Goal: Task Accomplishment & Management: Use online tool/utility

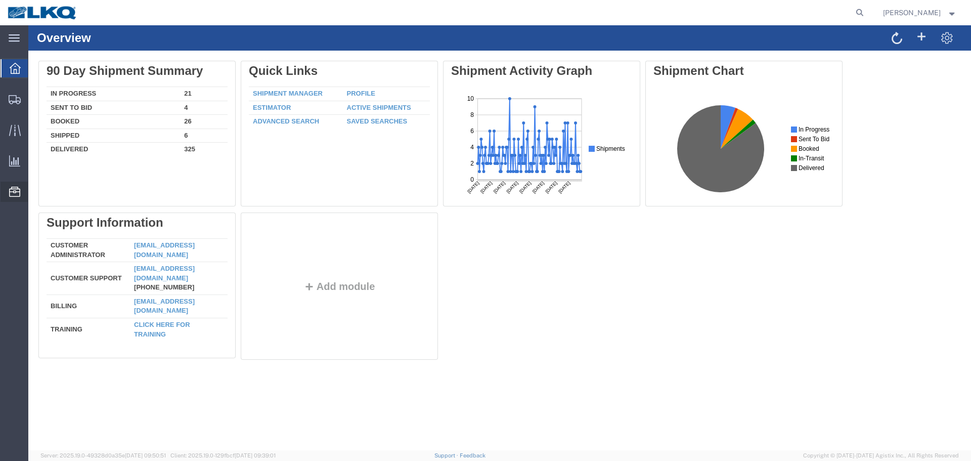
click at [0, 0] on span "Location Appointment" at bounding box center [0, 0] width 0 height 0
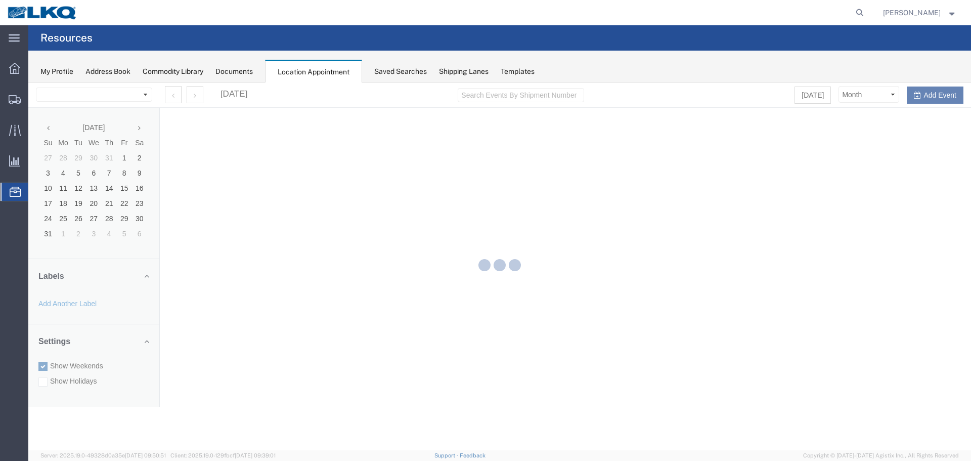
select select "28018"
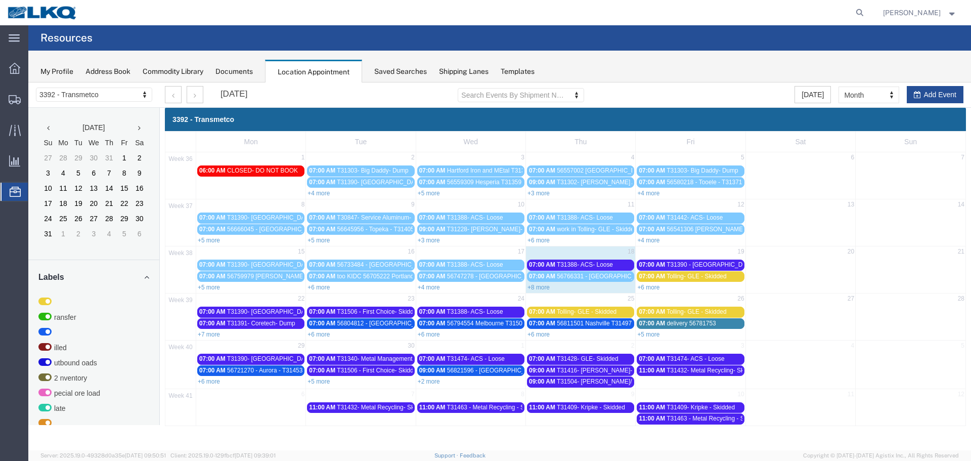
click at [532, 285] on link "+8 more" at bounding box center [538, 287] width 22 height 7
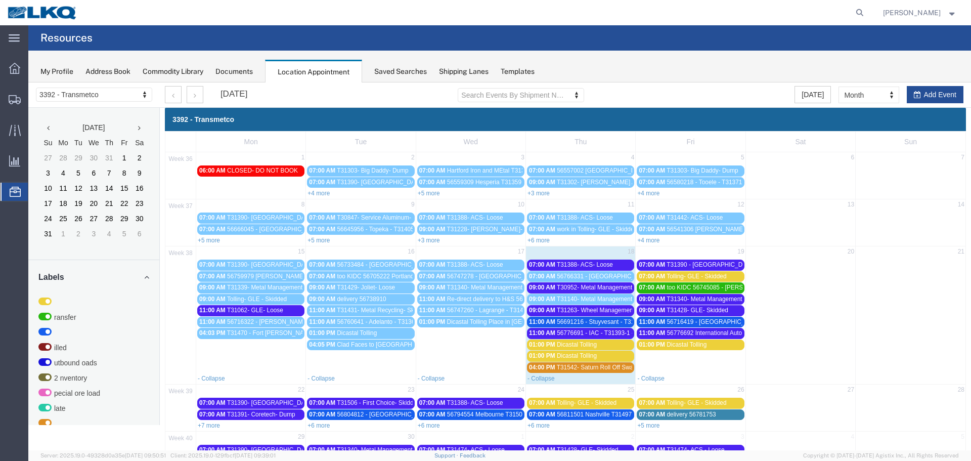
click at [543, 276] on span "07:00 AM" at bounding box center [542, 276] width 26 height 7
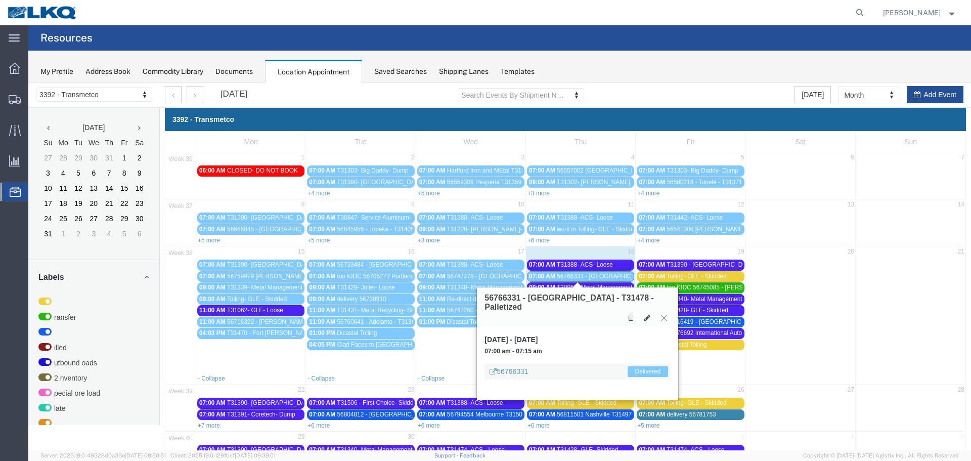
click at [663, 315] on icon at bounding box center [664, 318] width 6 height 6
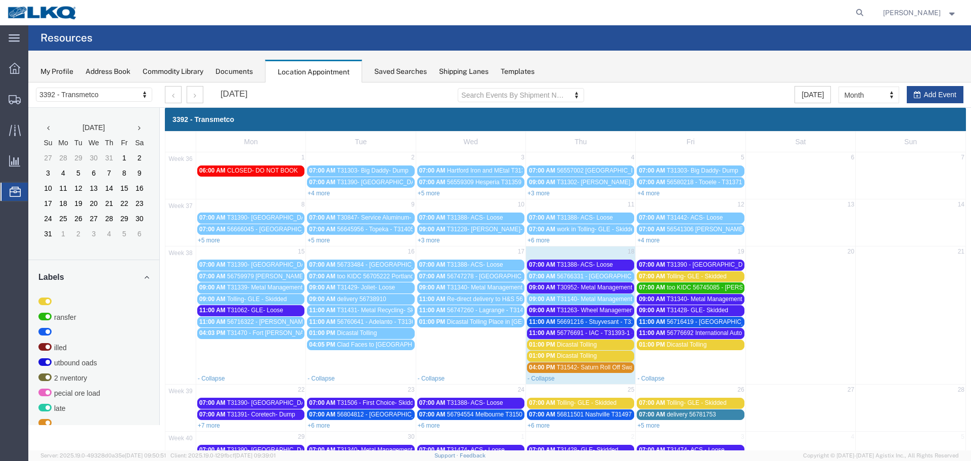
click at [581, 283] on link "09:00 AM T30952- Metal Management- Skidded" at bounding box center [580, 287] width 107 height 11
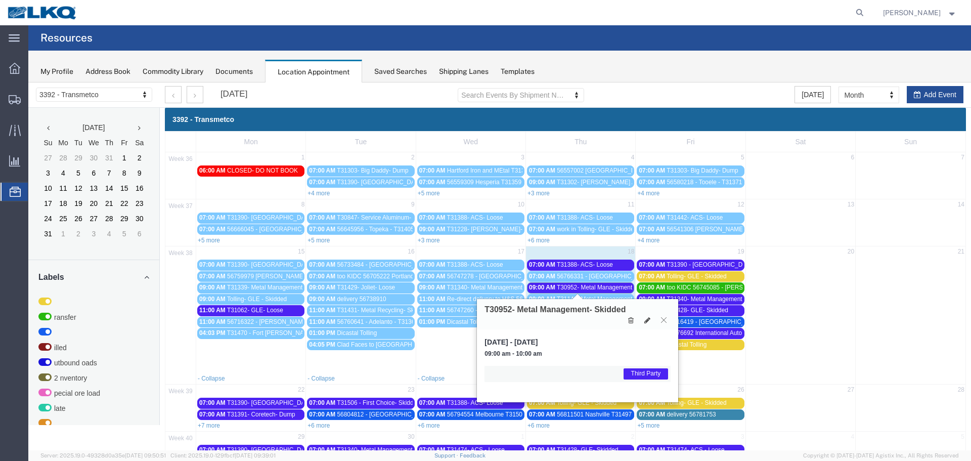
click at [663, 321] on icon at bounding box center [664, 320] width 6 height 6
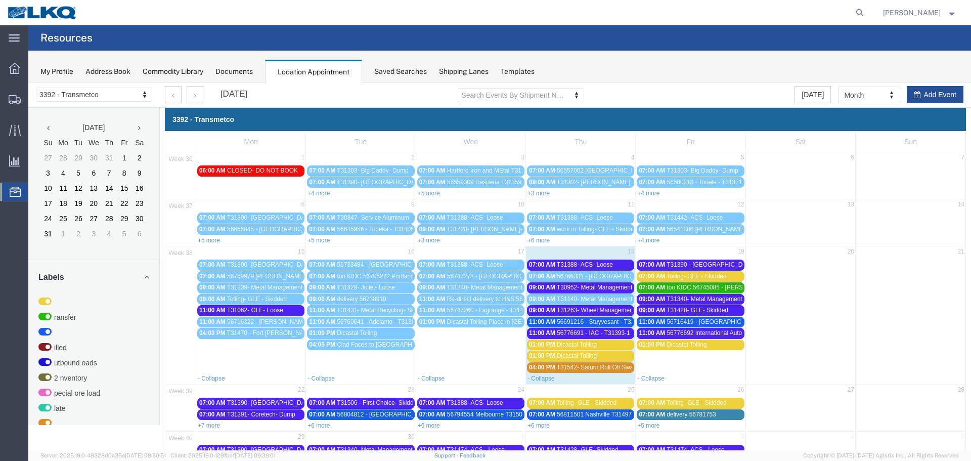
click at [589, 307] on span "T31263- Wheel Management- Skidded" at bounding box center [608, 309] width 103 height 7
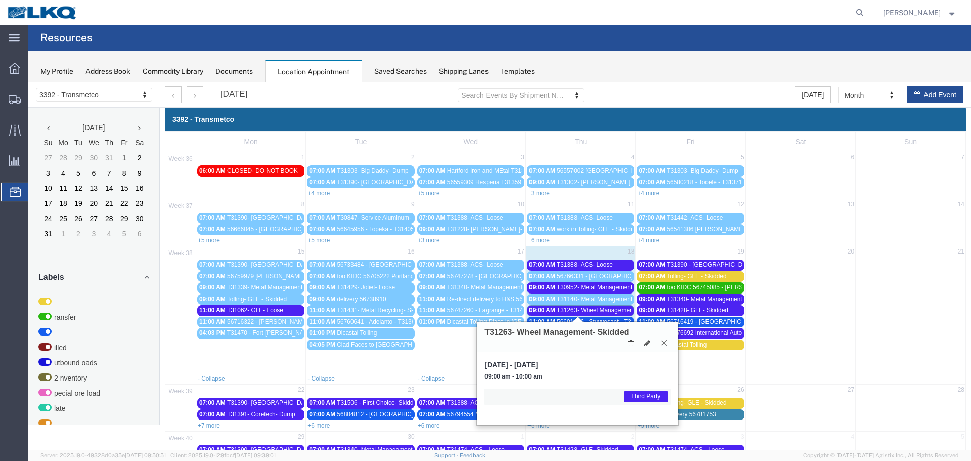
click at [662, 344] on icon at bounding box center [664, 342] width 6 height 6
